Goal: Information Seeking & Learning: Find specific fact

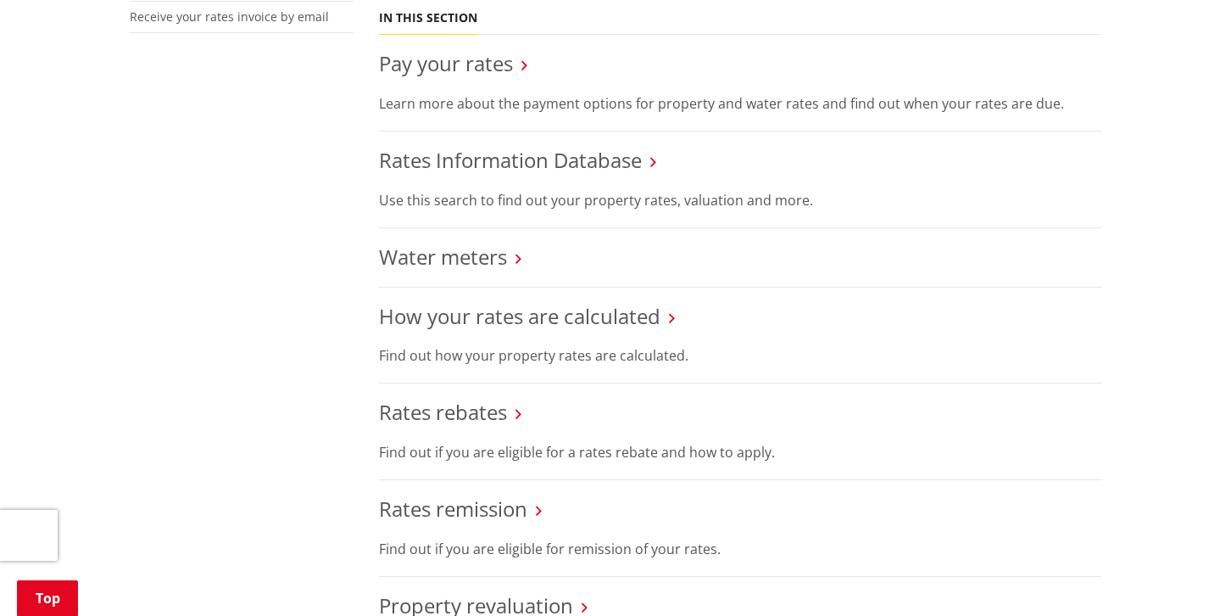
scroll to position [181, 0]
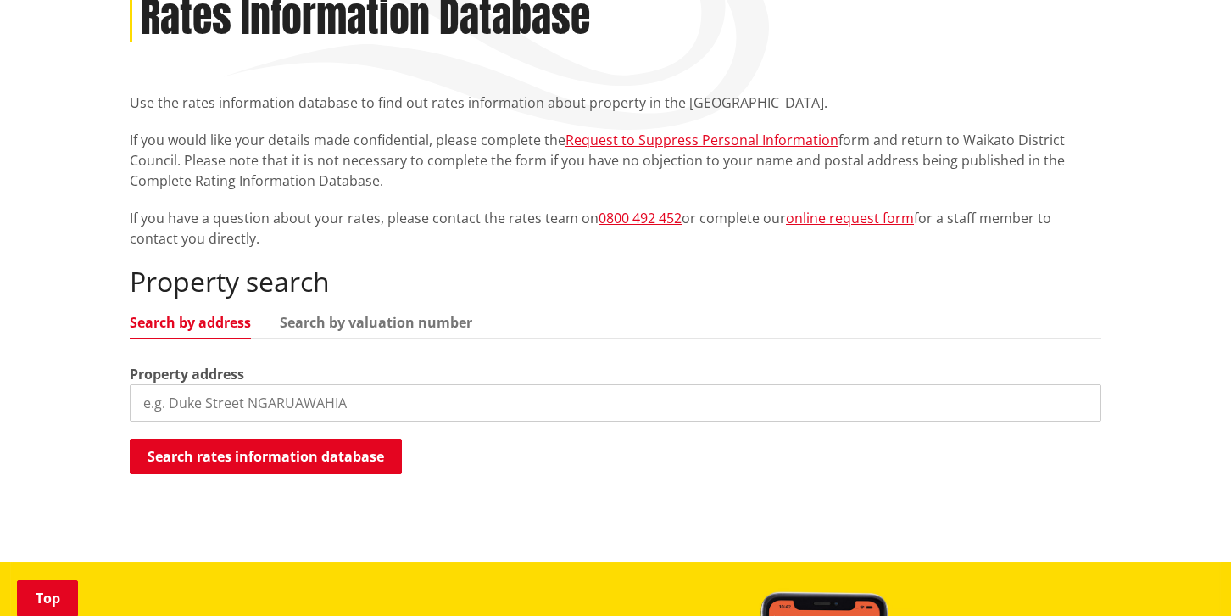
scroll to position [299, 0]
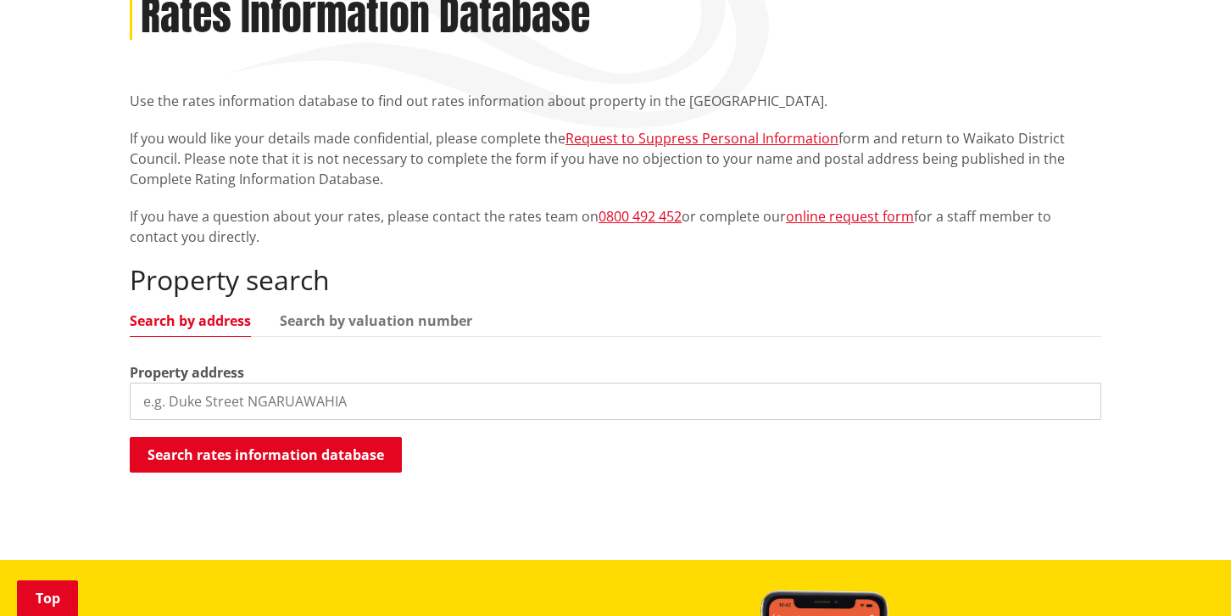
click at [265, 397] on input "search" at bounding box center [616, 400] width 972 height 37
drag, startPoint x: 170, startPoint y: 404, endPoint x: 109, endPoint y: 405, distance: 61.0
click at [109, 405] on div "Home Services and facilities Rates Rates Information Database Rates Information…" at bounding box center [615, 239] width 1231 height 642
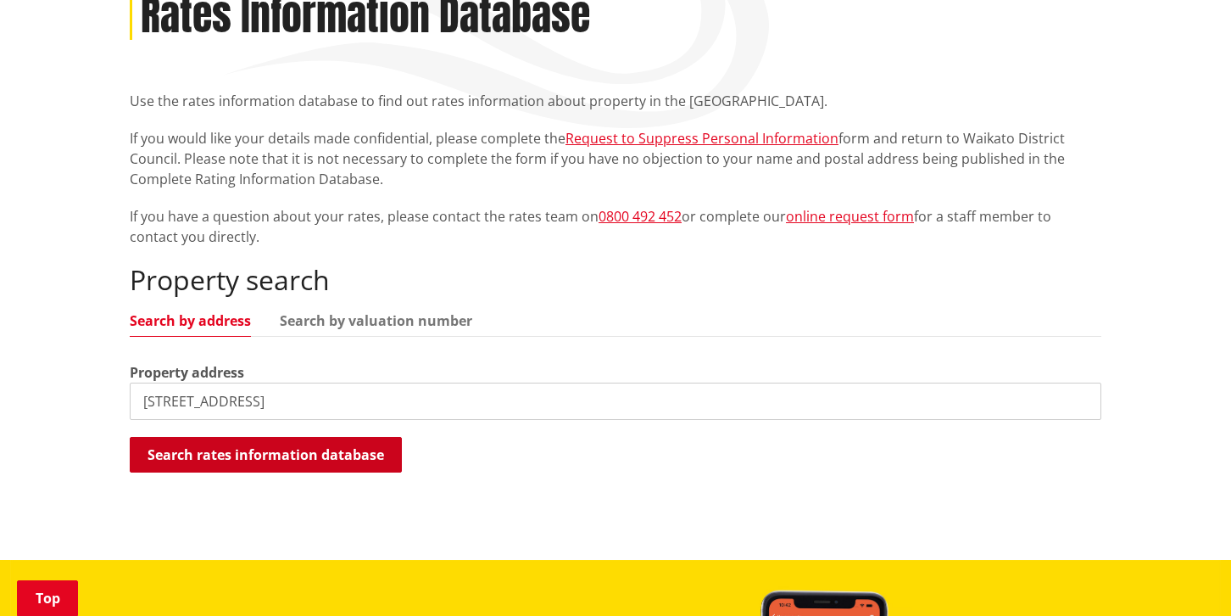
click at [270, 448] on button "Search rates information database" at bounding box center [266, 455] width 272 height 36
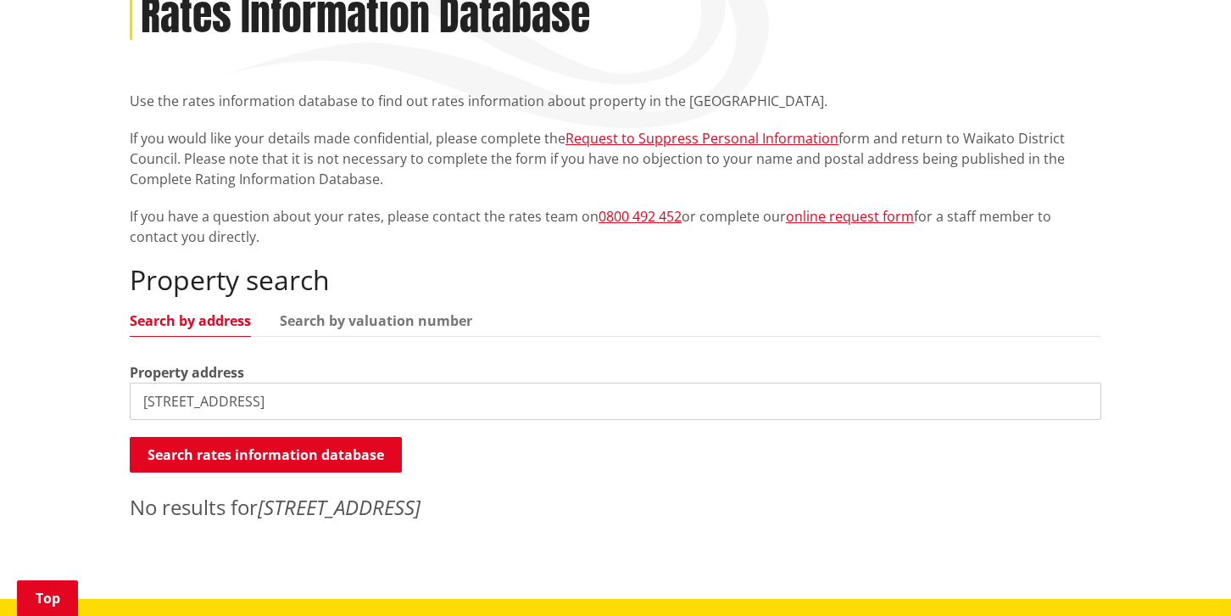
click at [184, 392] on input "[STREET_ADDRESS]" at bounding box center [616, 400] width 972 height 37
click at [290, 455] on button "Search rates information database" at bounding box center [266, 455] width 272 height 36
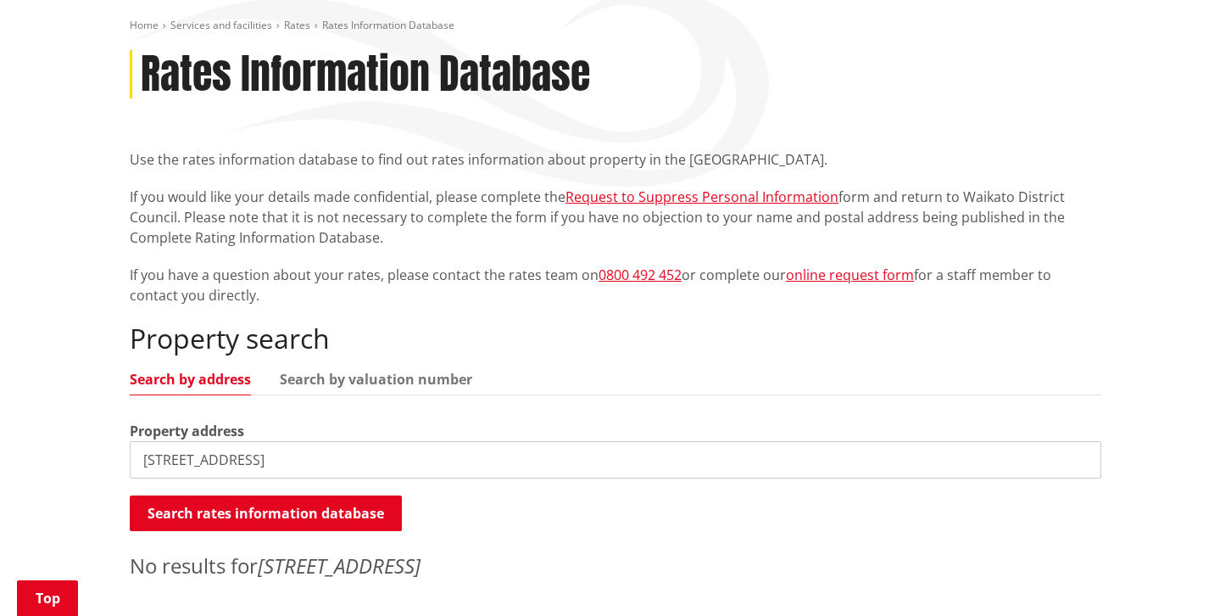
scroll to position [292, 0]
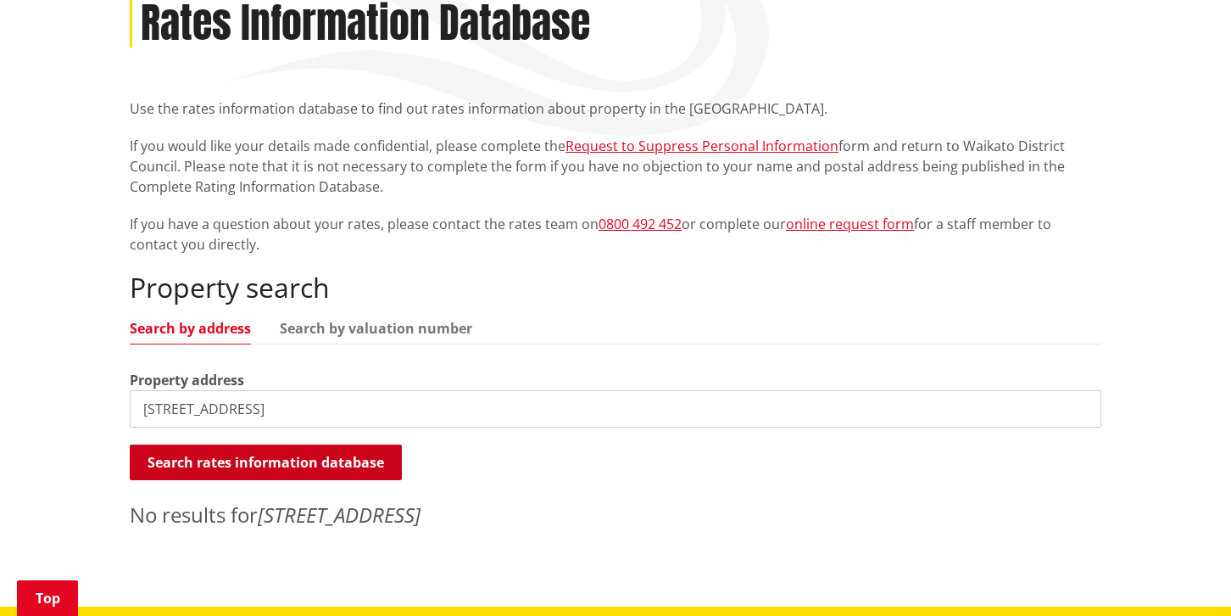
click at [292, 465] on button "Search rates information database" at bounding box center [266, 462] width 272 height 36
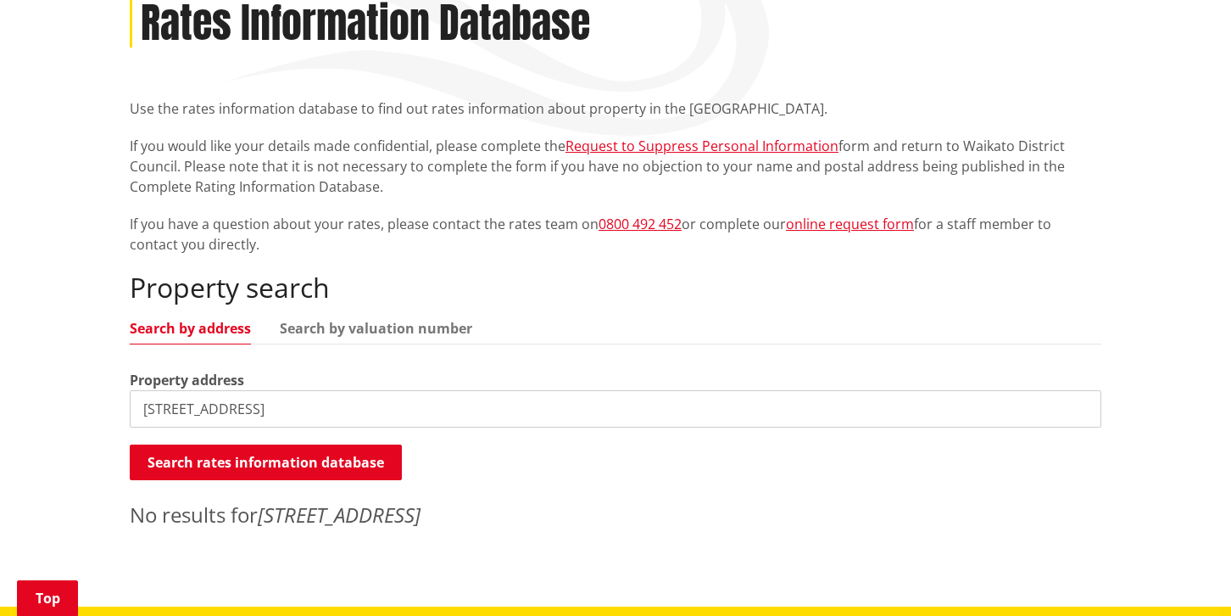
drag, startPoint x: 156, startPoint y: 408, endPoint x: 136, endPoint y: 408, distance: 19.5
click at [136, 408] on input "[STREET_ADDRESS]" at bounding box center [616, 408] width 972 height 37
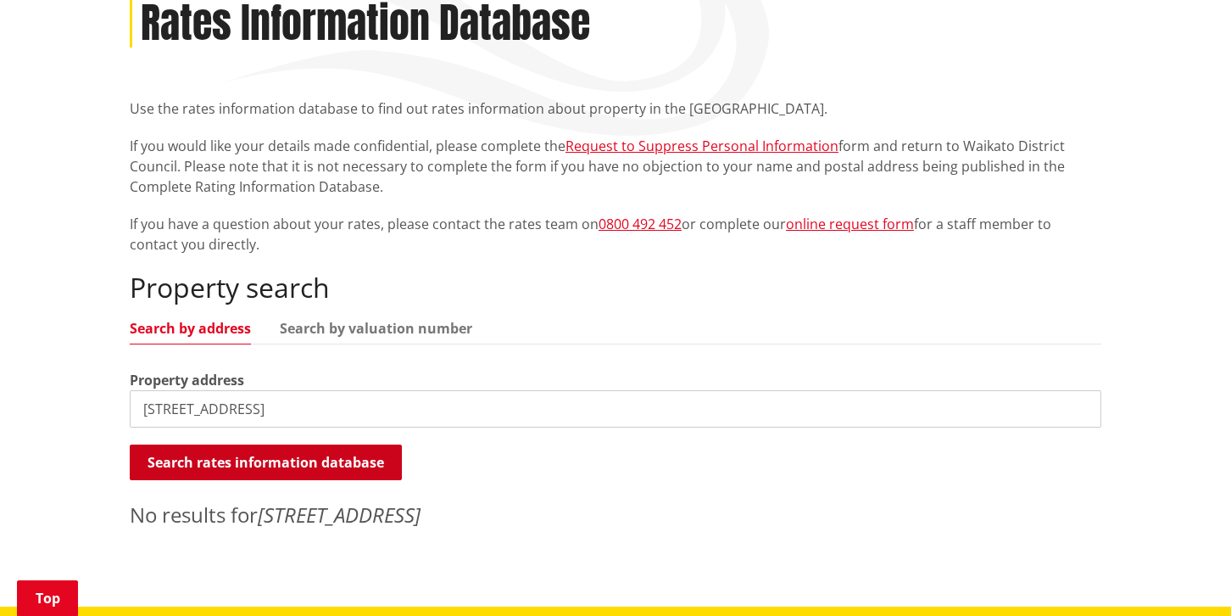
type input "[STREET_ADDRESS]"
click at [246, 459] on button "Search rates information database" at bounding box center [266, 462] width 272 height 36
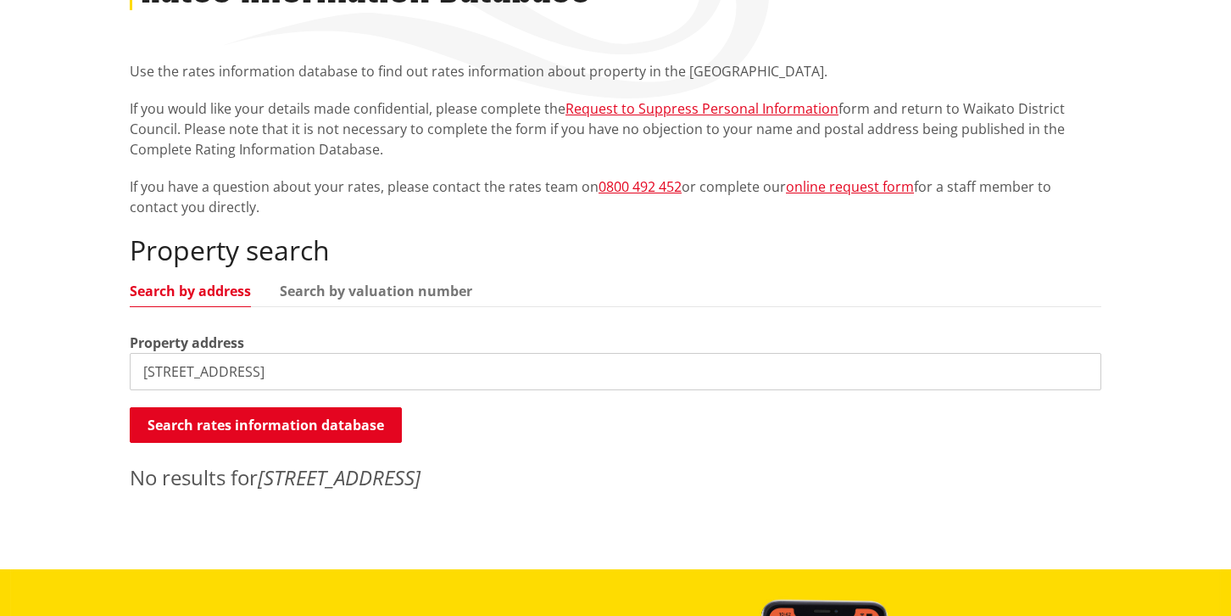
scroll to position [0, 0]
